Goal: Task Accomplishment & Management: Use online tool/utility

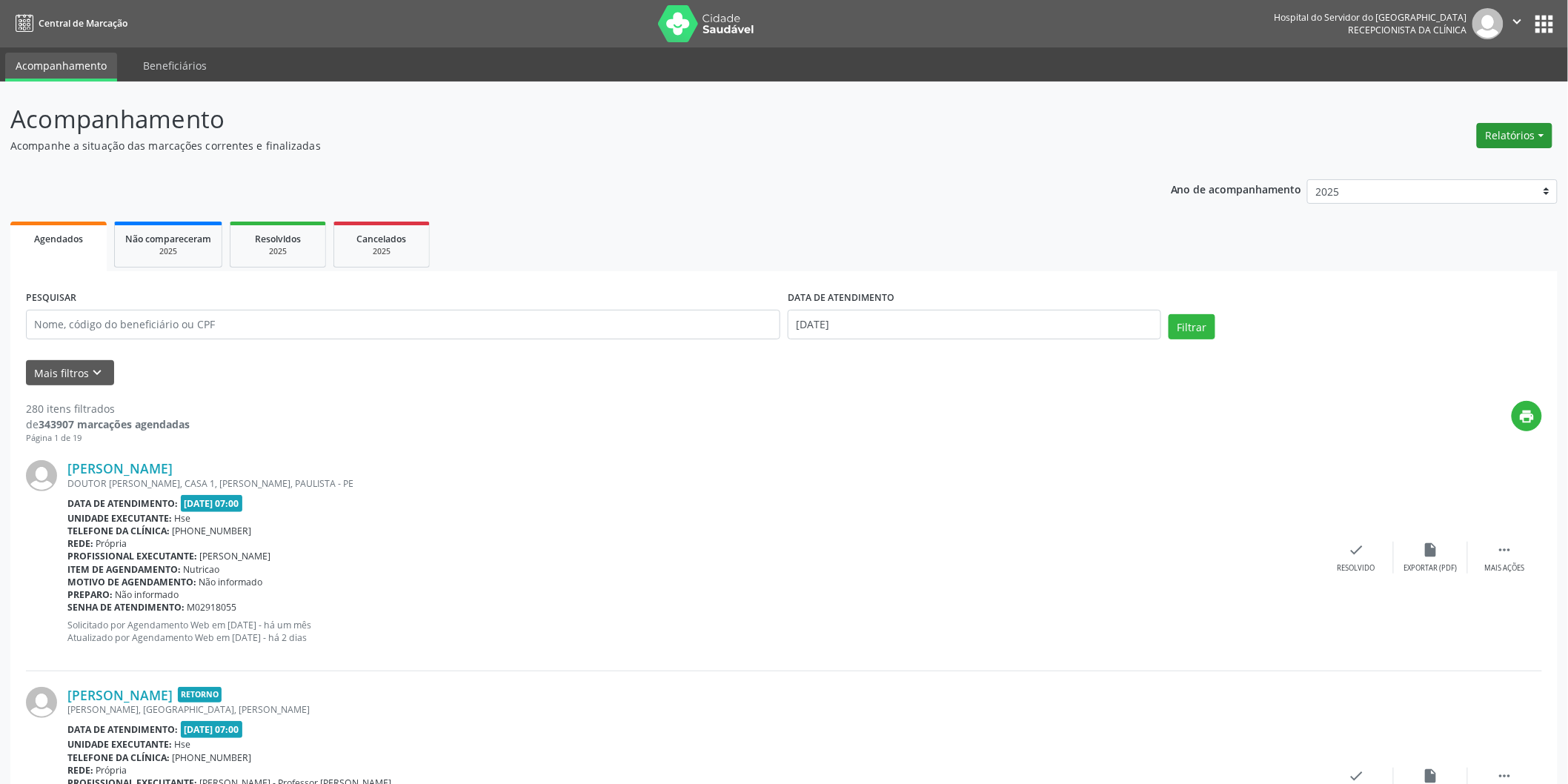
click at [1527, 145] on button "Relatórios" at bounding box center [1515, 136] width 76 height 25
click at [1515, 130] on button "Relatórios" at bounding box center [1515, 136] width 76 height 25
click at [1512, 142] on button "Relatórios" at bounding box center [1515, 136] width 76 height 25
click at [1480, 167] on link "Agendamentos" at bounding box center [1473, 166] width 159 height 21
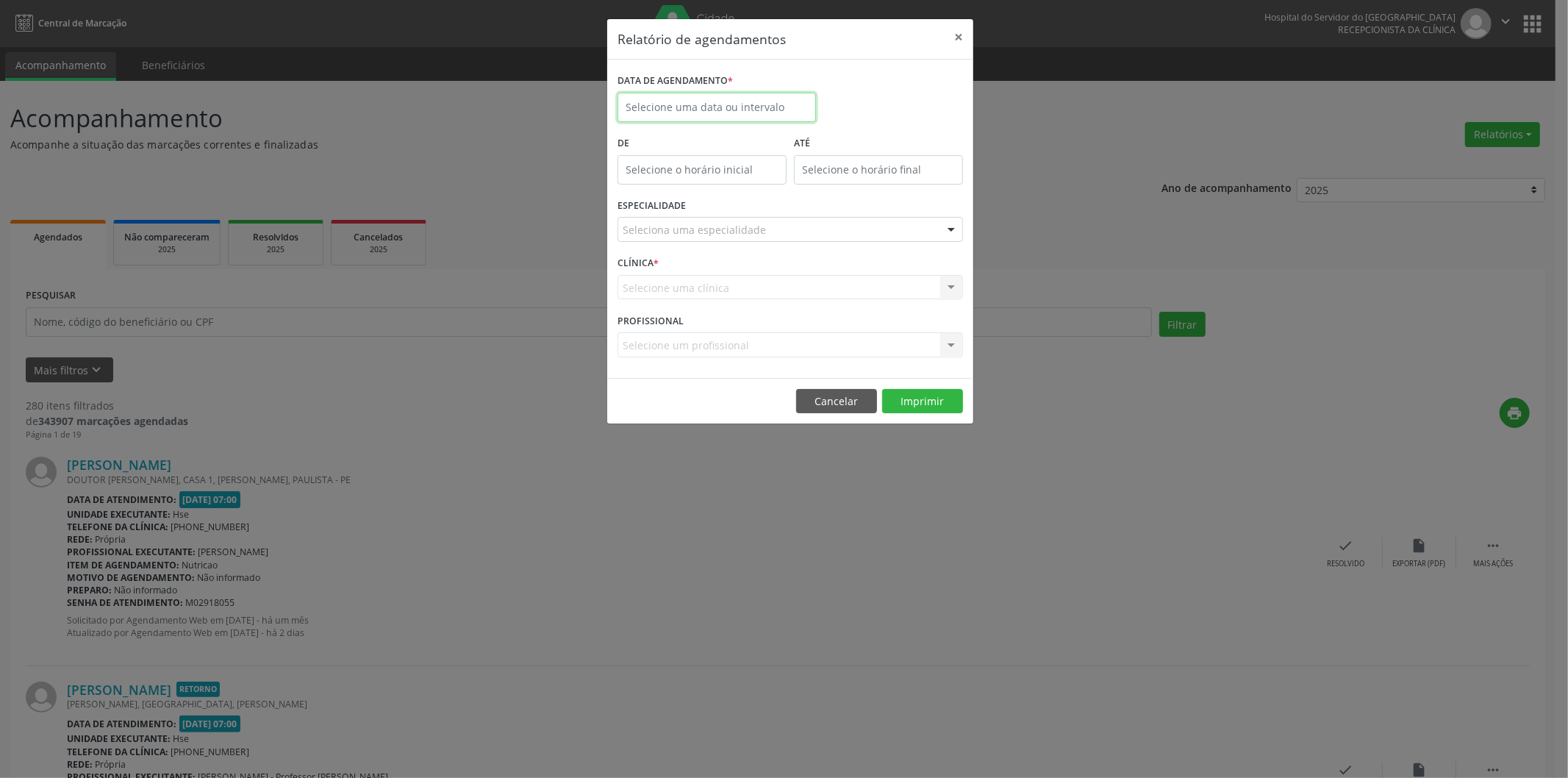
click at [706, 108] on body "Central de Marcação Hospital do Servidor do [GEOGRAPHIC_DATA] Recepcionista da …" at bounding box center [784, 389] width 1568 height 778
click at [767, 199] on span "9" at bounding box center [763, 213] width 28 height 28
type input "[DATE]"
click at [767, 198] on div "28 29 30 1 2 3 4 5 6 7 8 9 10 11 12 13 14 15 16 17 18 19 20 21 22 23 24 25 26 2…" at bounding box center [730, 257] width 227 height 176
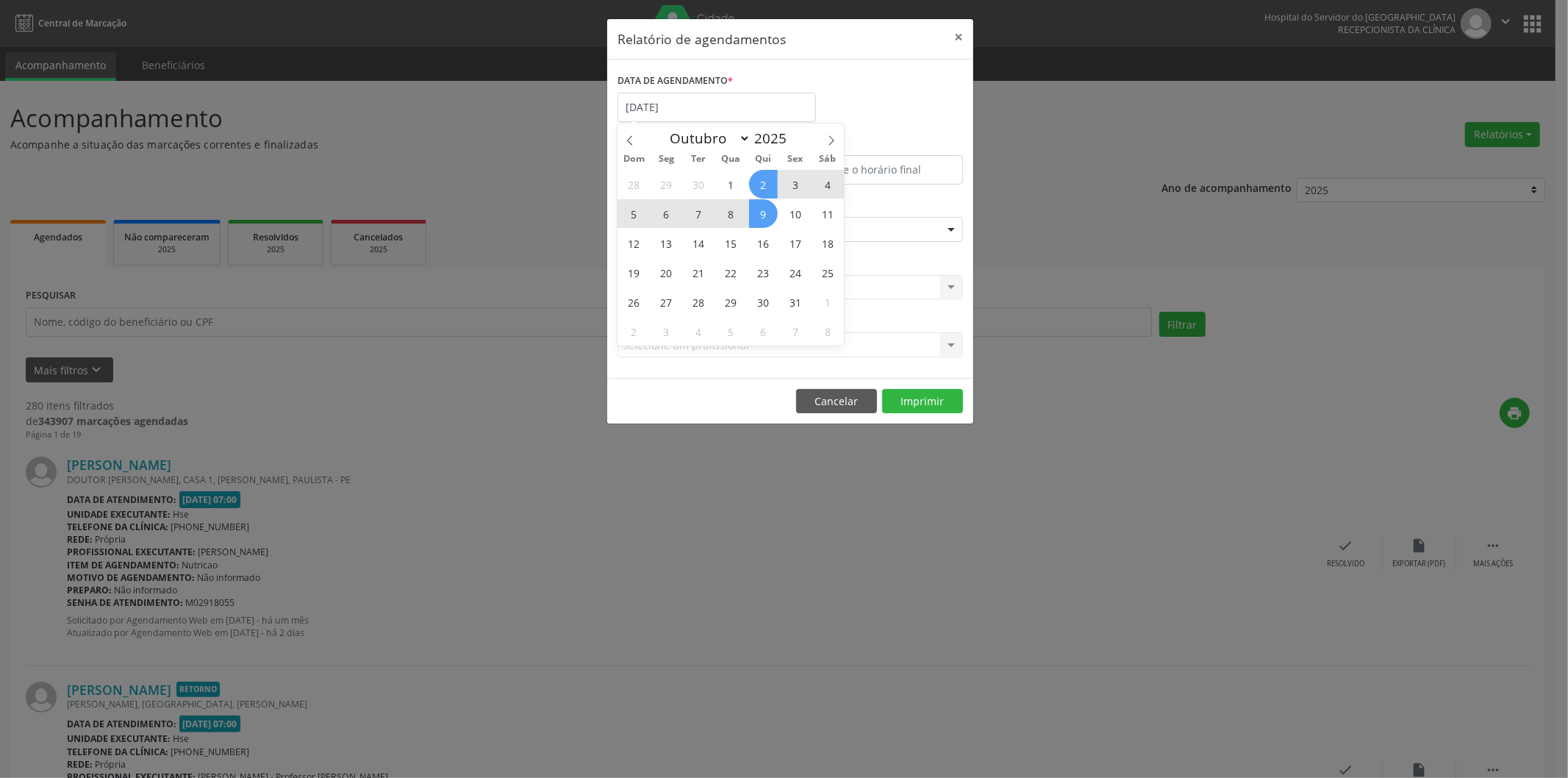
click at [762, 192] on span "2" at bounding box center [763, 184] width 28 height 28
click at [762, 192] on div "De" at bounding box center [702, 163] width 176 height 62
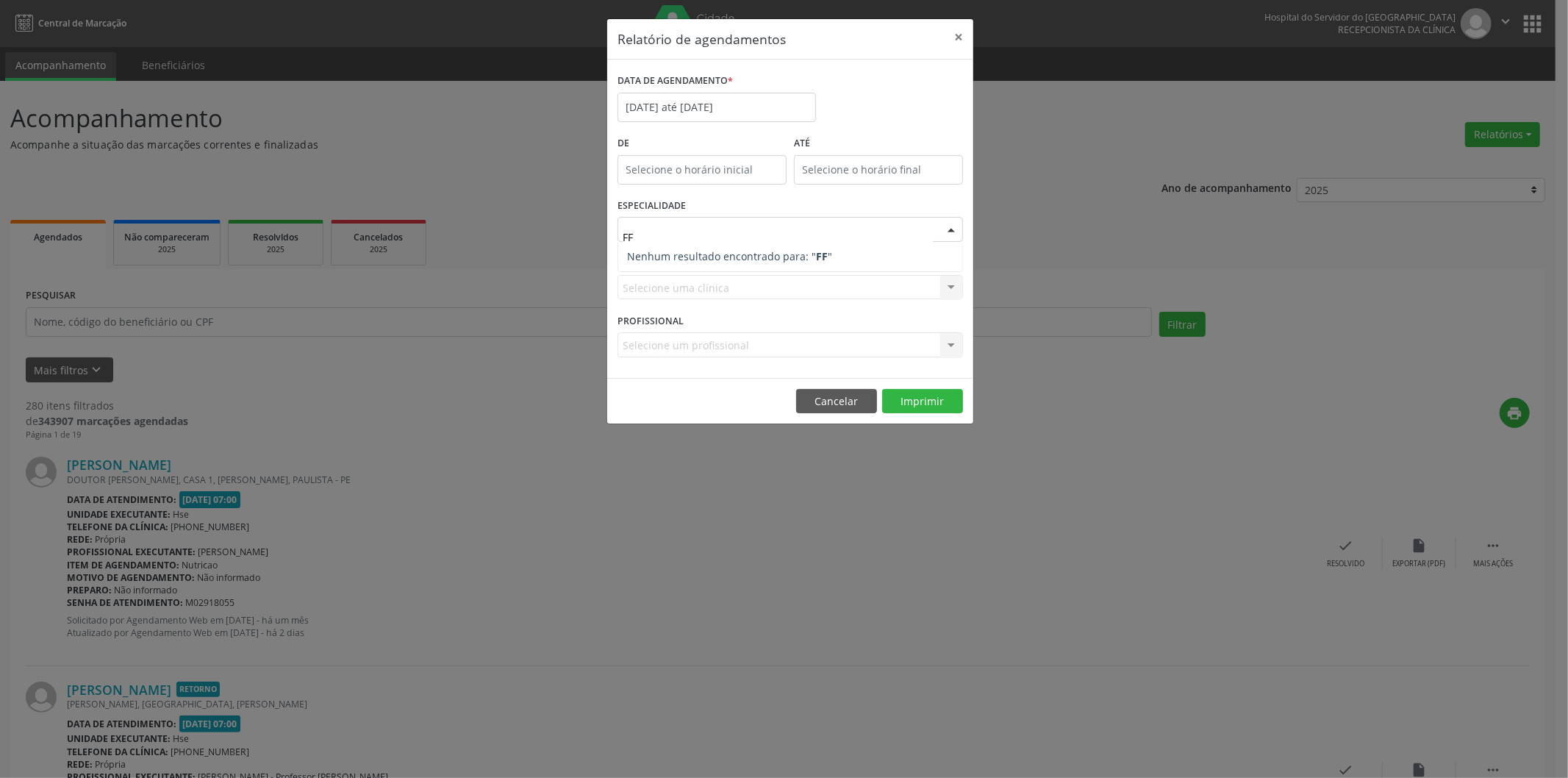
click at [700, 233] on input "FF" at bounding box center [778, 236] width 310 height 29
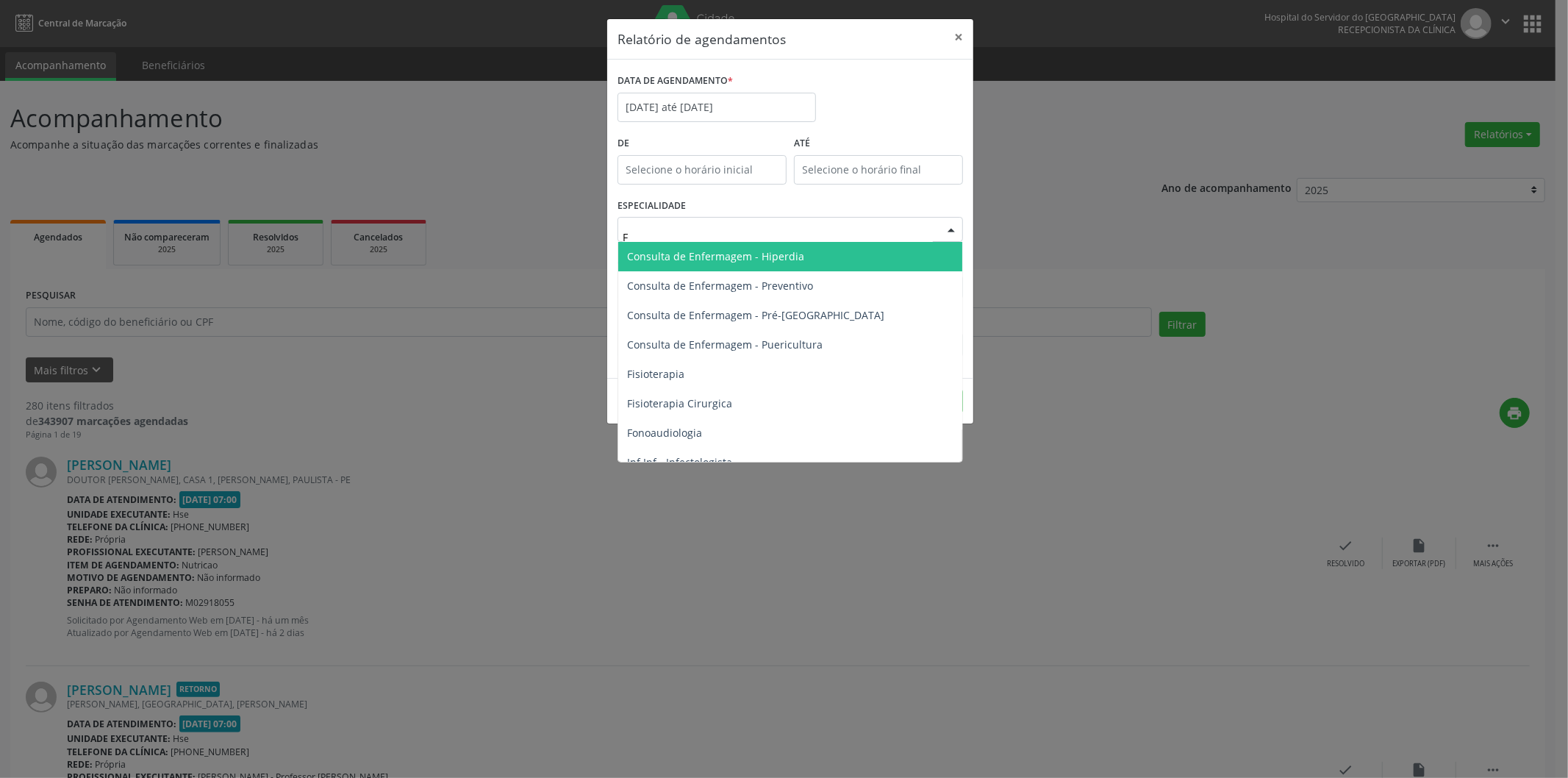
type input "F"
click at [686, 104] on input "[DATE] até [DATE]" at bounding box center [716, 107] width 198 height 29
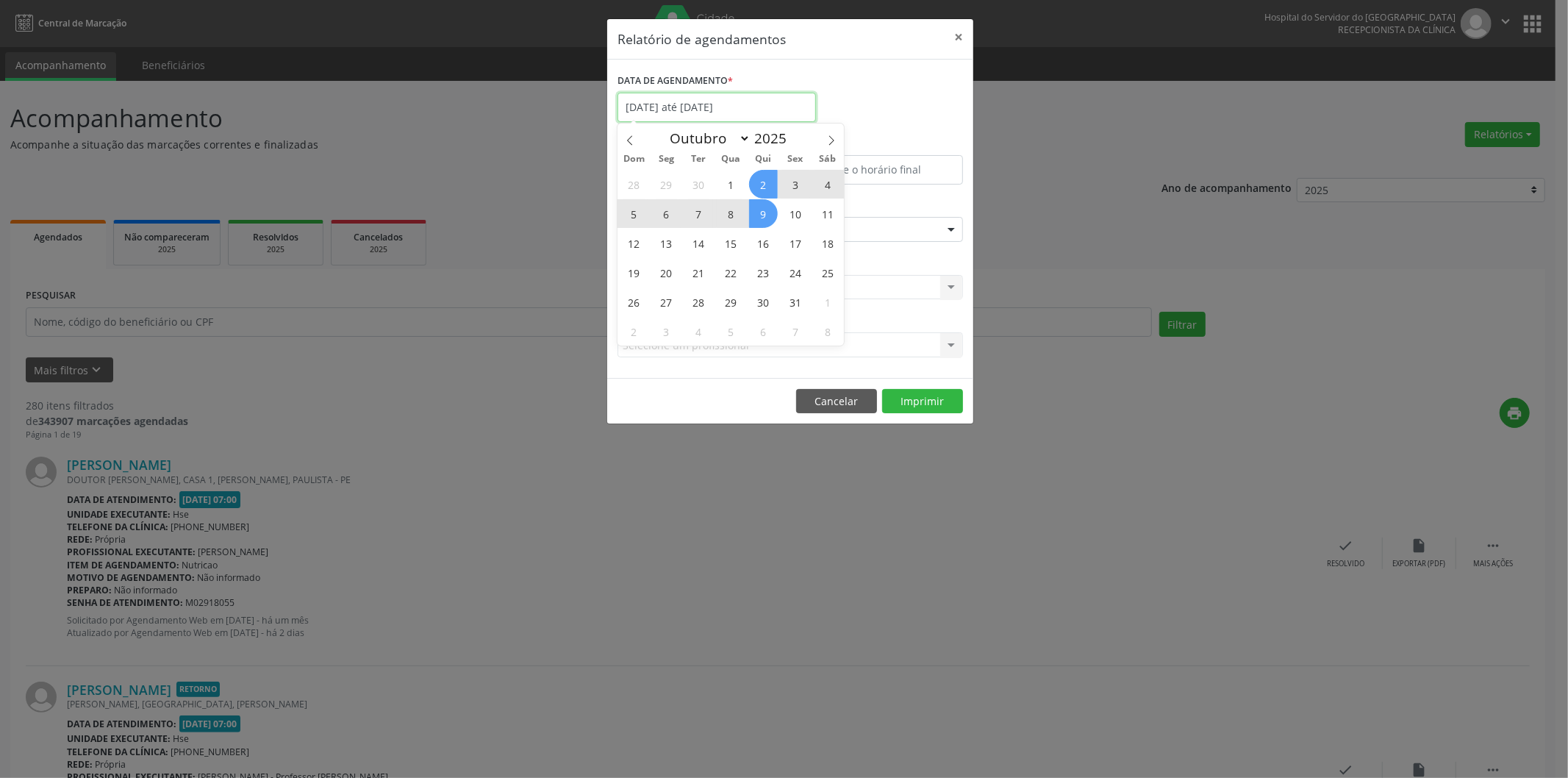
click at [686, 107] on input "[DATE] até [DATE]" at bounding box center [716, 107] width 198 height 29
click at [761, 170] on span "2" at bounding box center [763, 184] width 28 height 28
type input "[DATE]"
click at [761, 170] on span "2" at bounding box center [763, 184] width 28 height 28
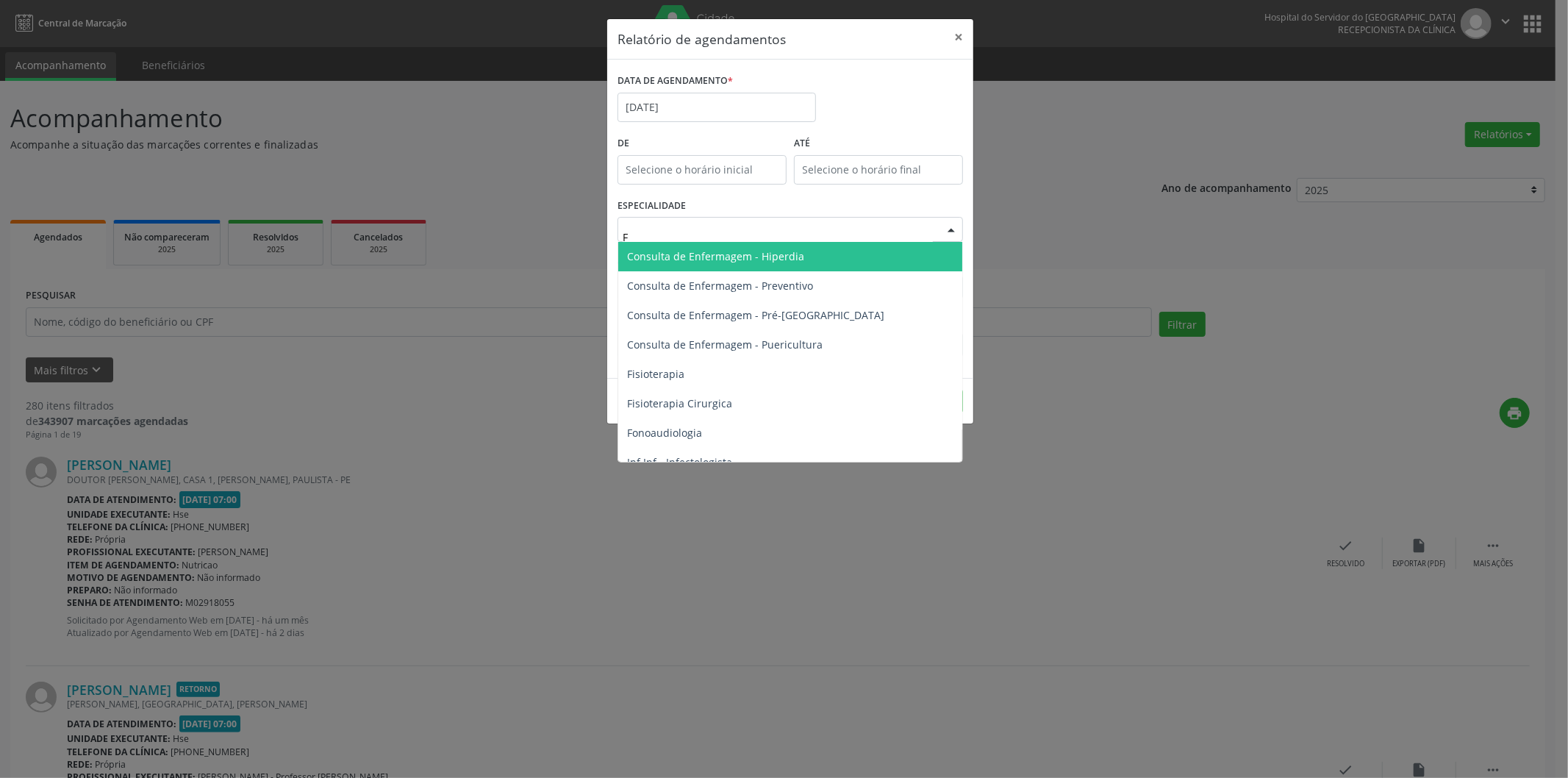
type input "FI"
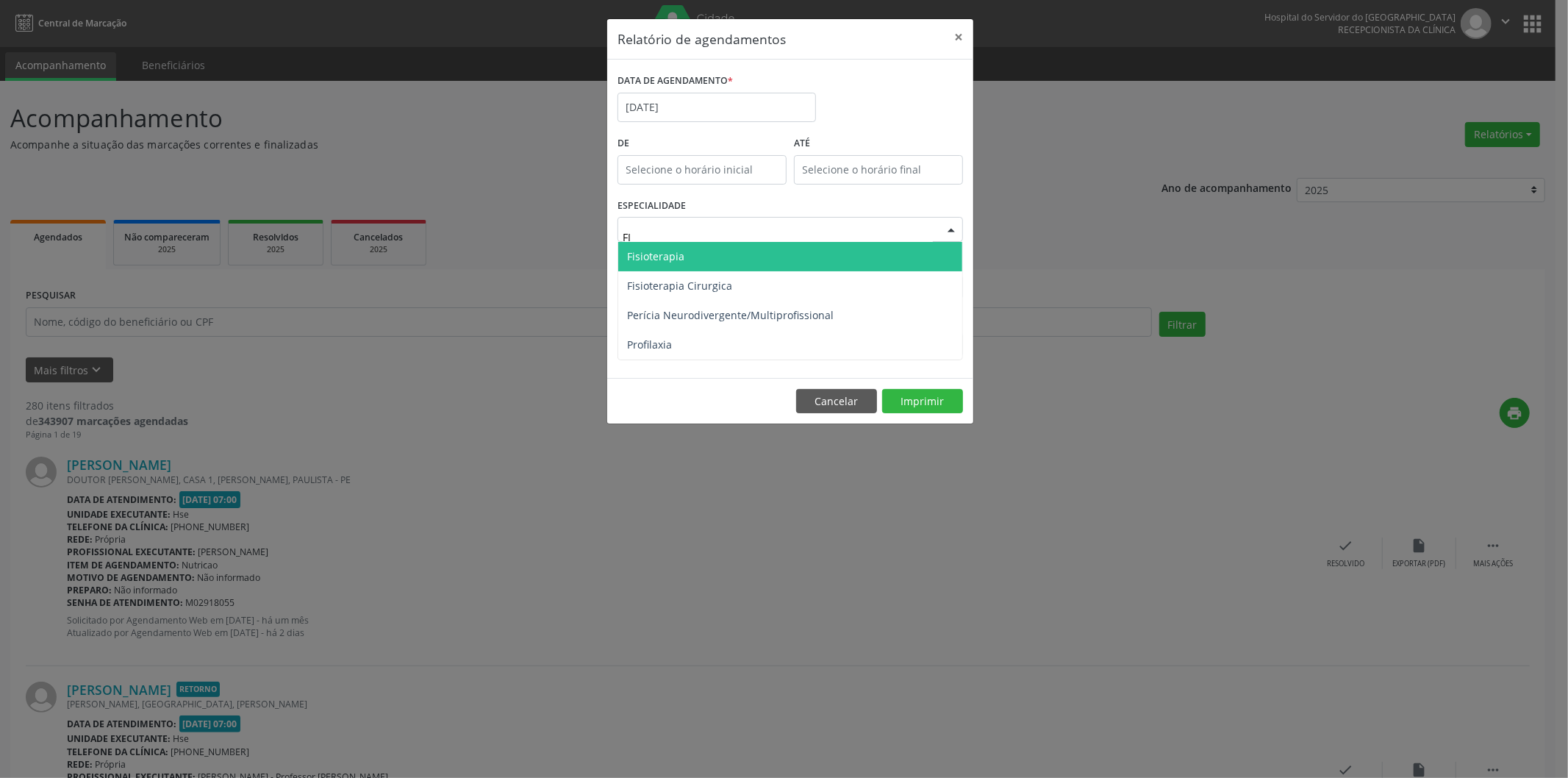
click at [736, 260] on span "Fisioterapia" at bounding box center [790, 256] width 344 height 29
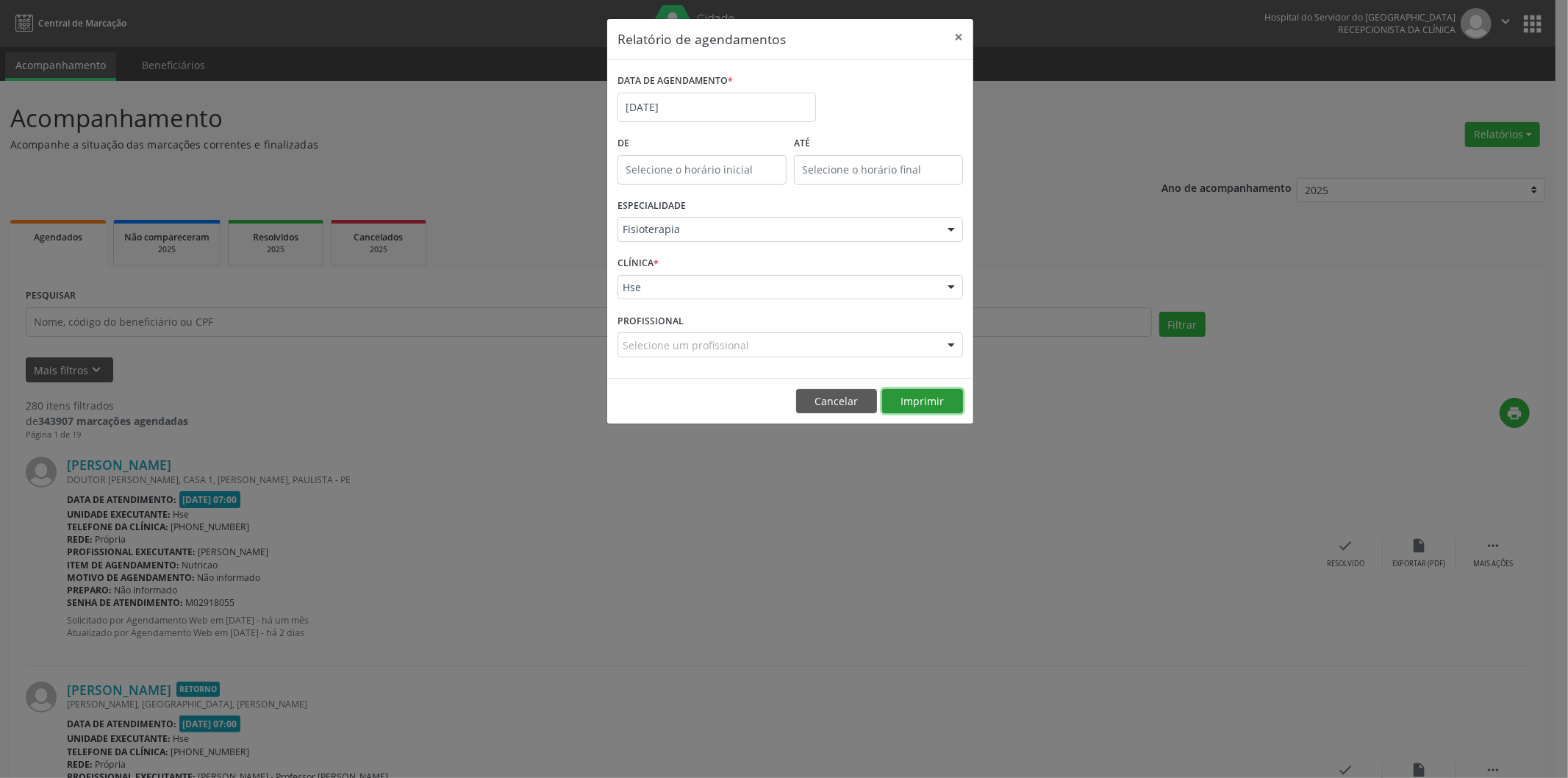
click at [921, 400] on button "Imprimir" at bounding box center [922, 402] width 81 height 25
